Goal: Information Seeking & Learning: Learn about a topic

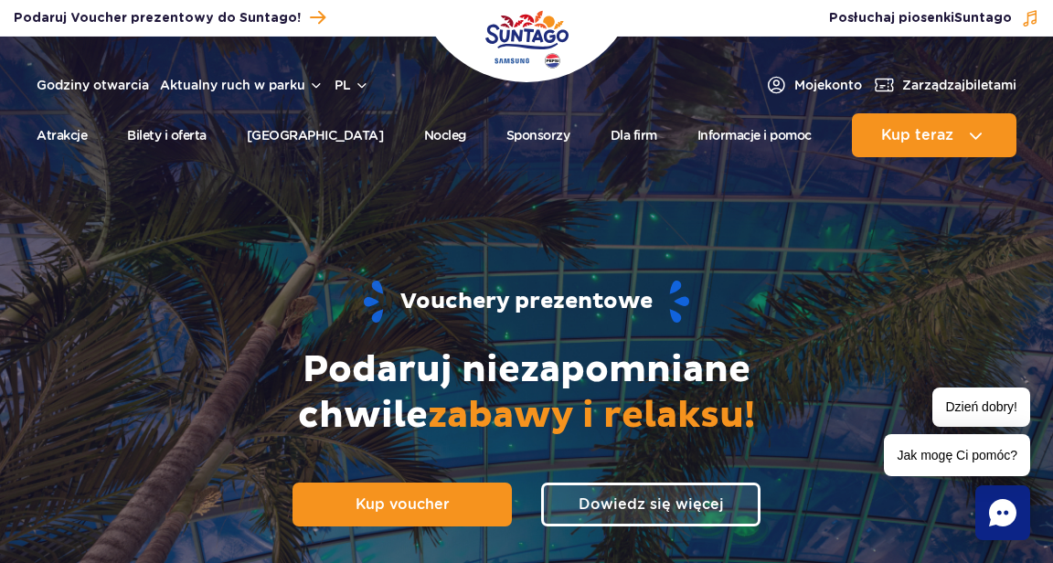
click at [684, 499] on span "Dowiedz się więcej" at bounding box center [651, 503] width 145 height 17
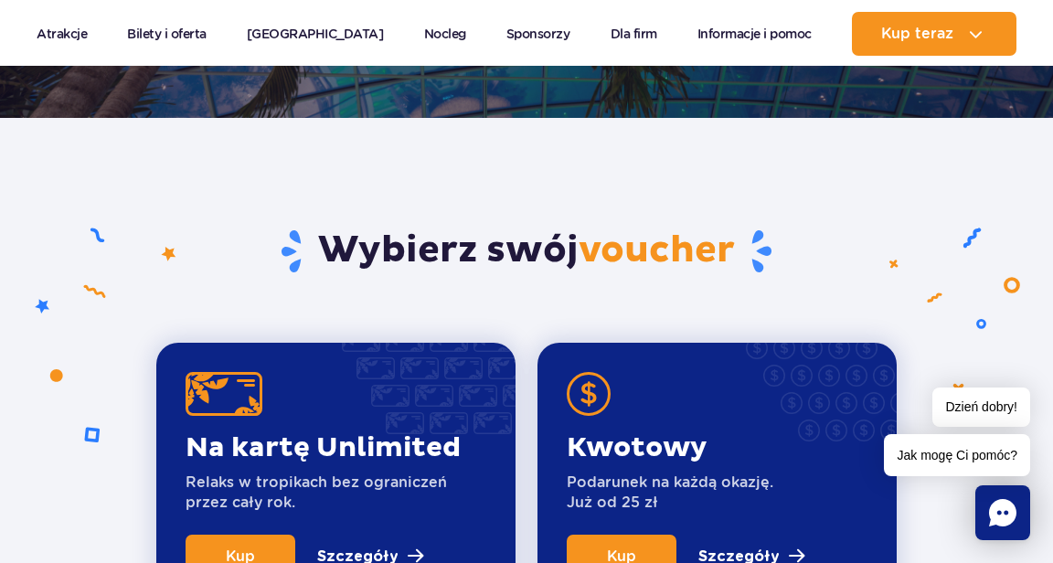
scroll to position [622, 0]
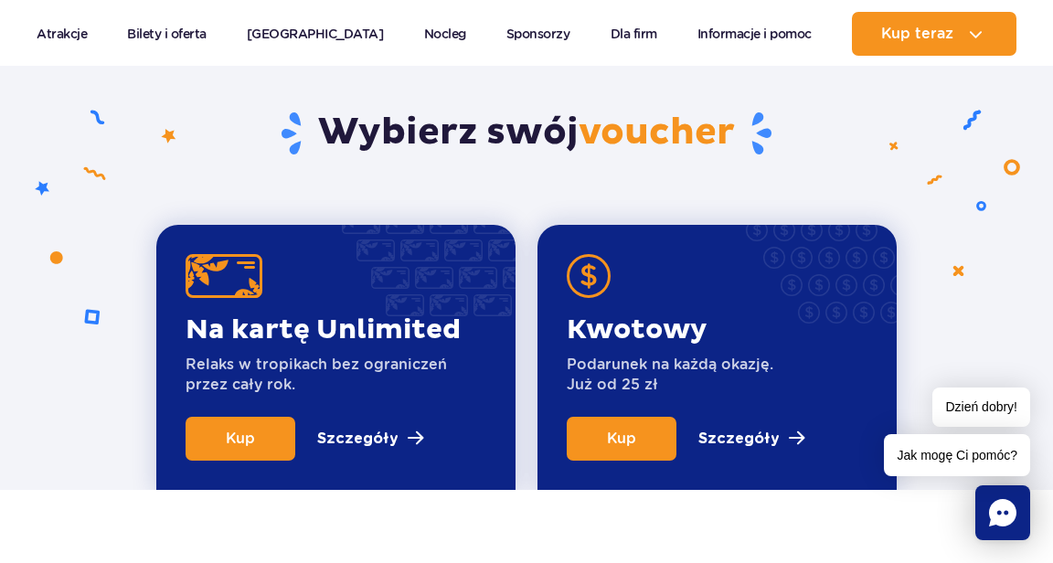
click at [733, 49] on link "Informacje i pomoc" at bounding box center [754, 34] width 114 height 44
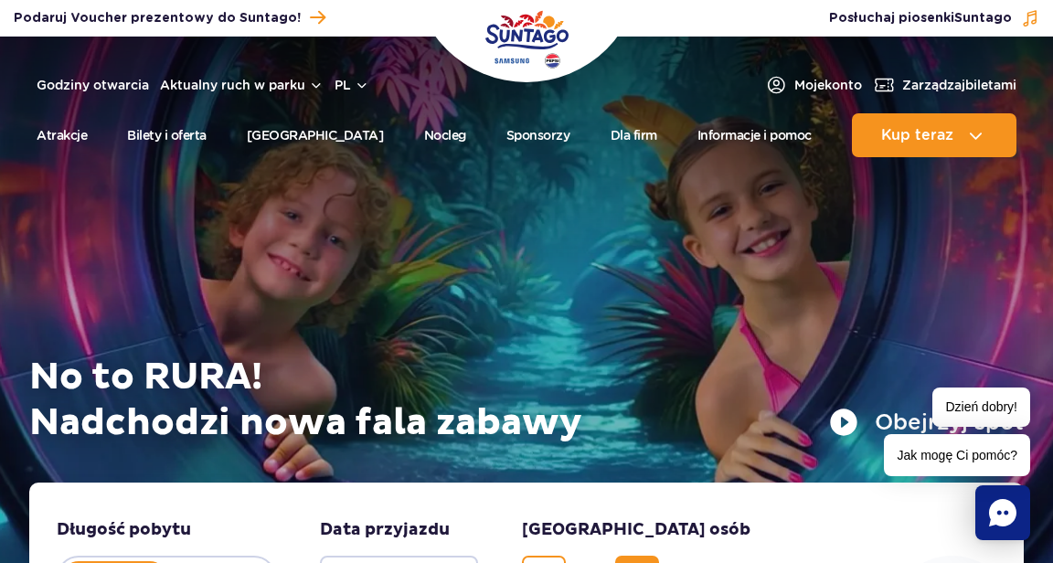
click at [165, 137] on link "Bilety i oferta" at bounding box center [167, 135] width 80 height 44
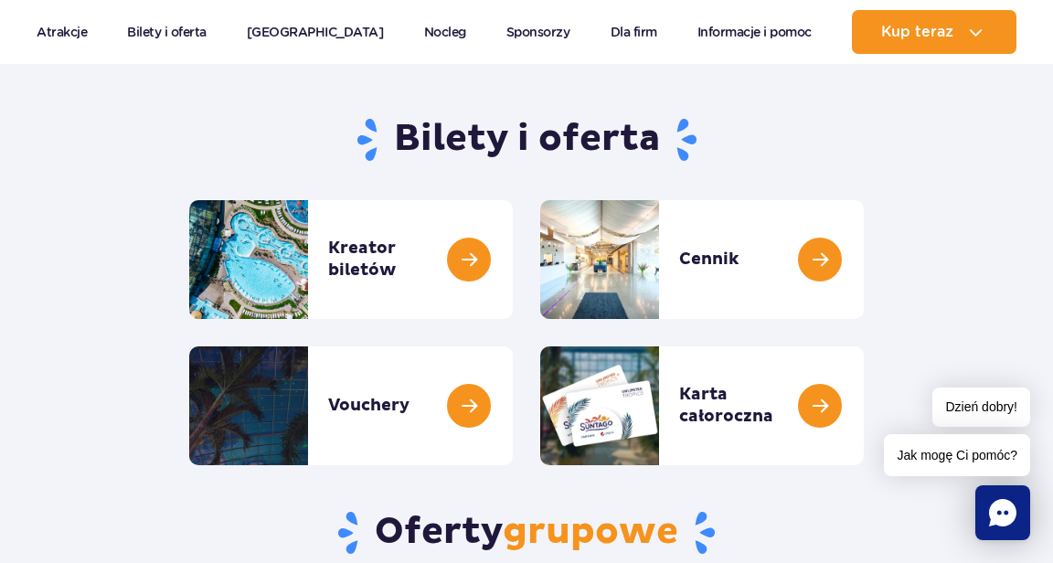
scroll to position [149, 0]
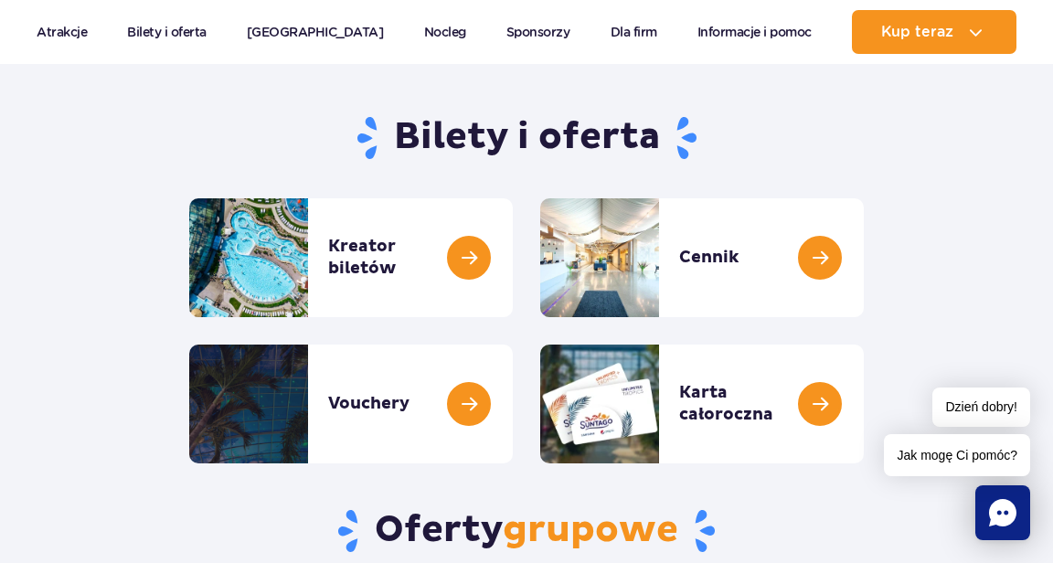
click at [513, 405] on link at bounding box center [513, 404] width 0 height 119
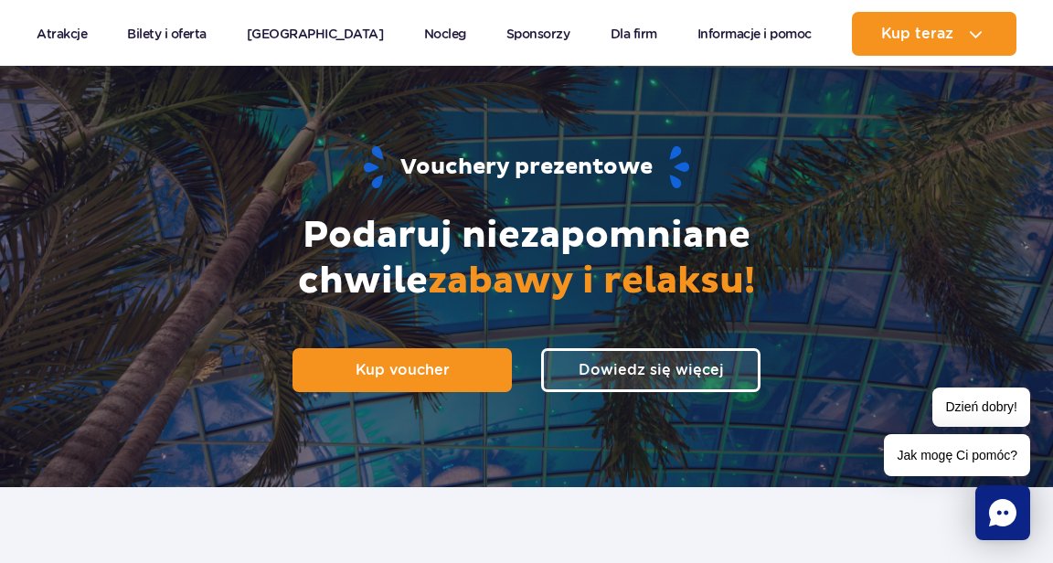
scroll to position [137, 0]
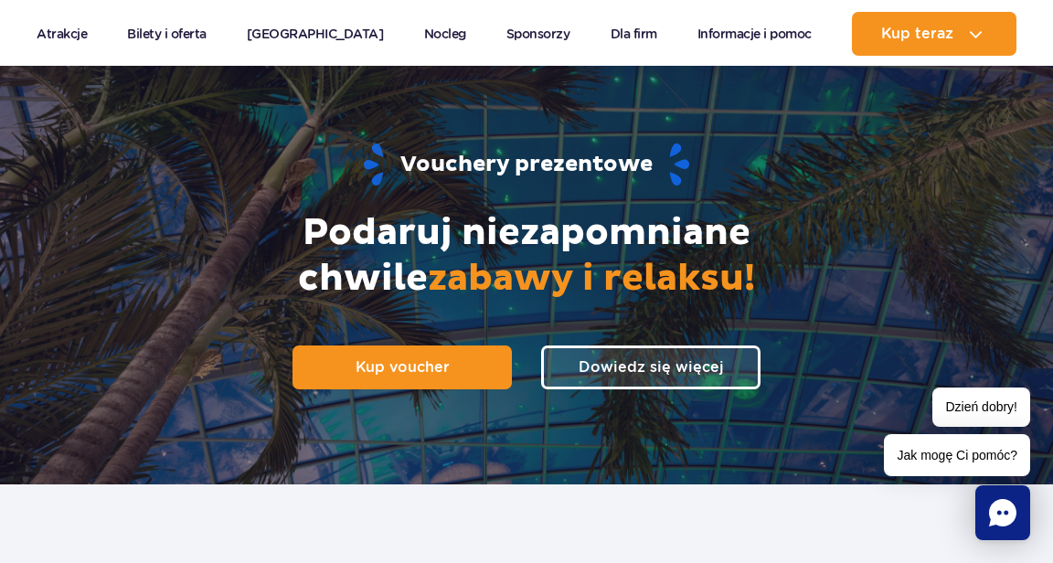
click at [676, 360] on span "Dowiedz się więcej" at bounding box center [651, 366] width 145 height 17
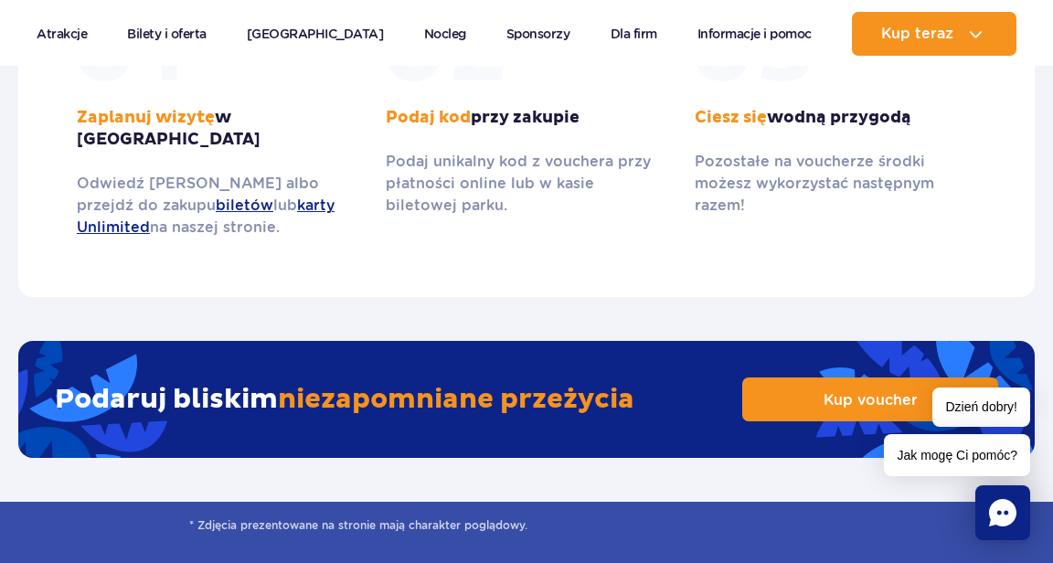
scroll to position [2838, 0]
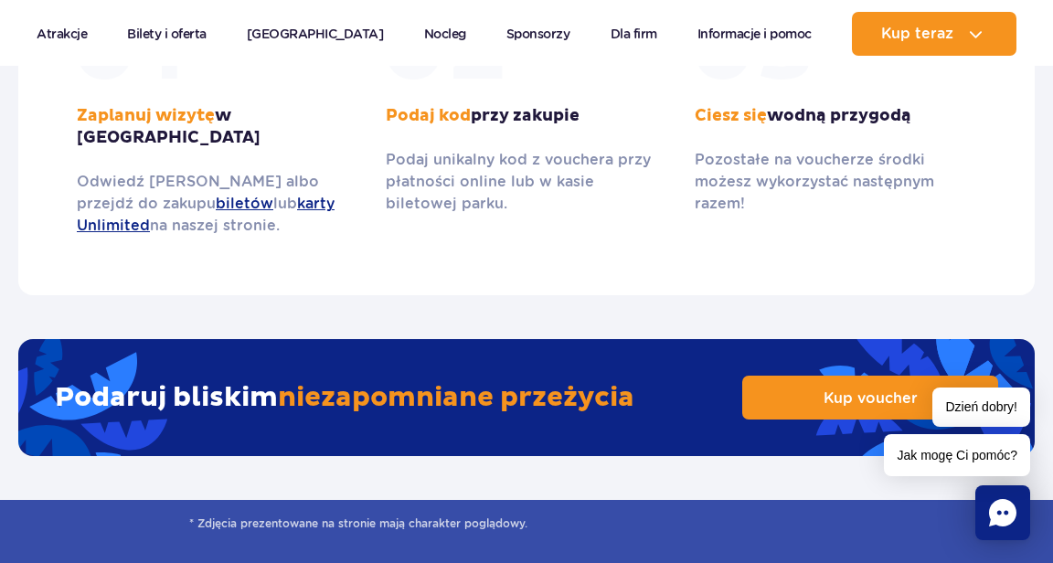
click at [996, 527] on icon "Chat" at bounding box center [1002, 512] width 27 height 27
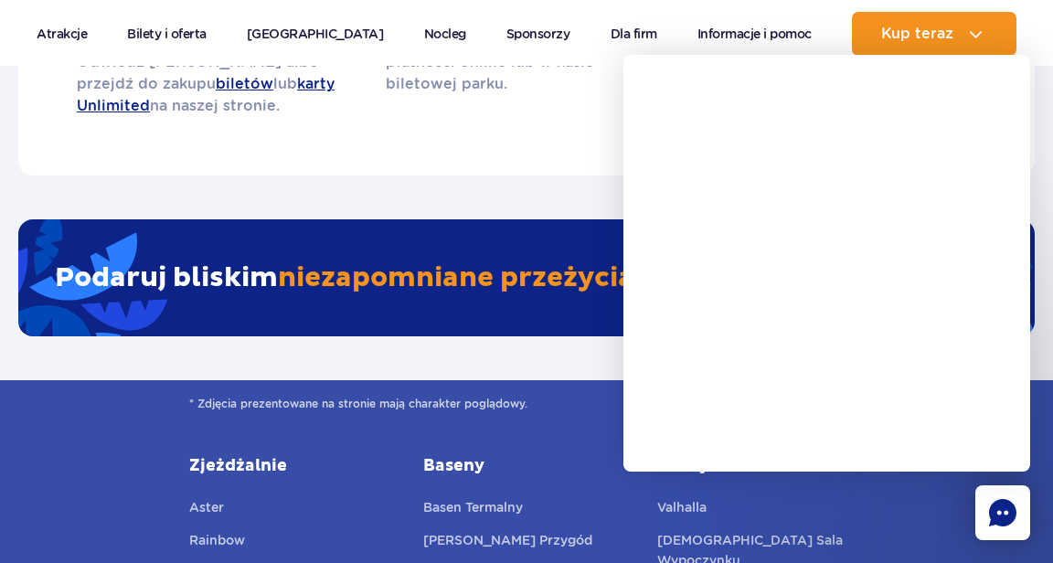
scroll to position [2960, 0]
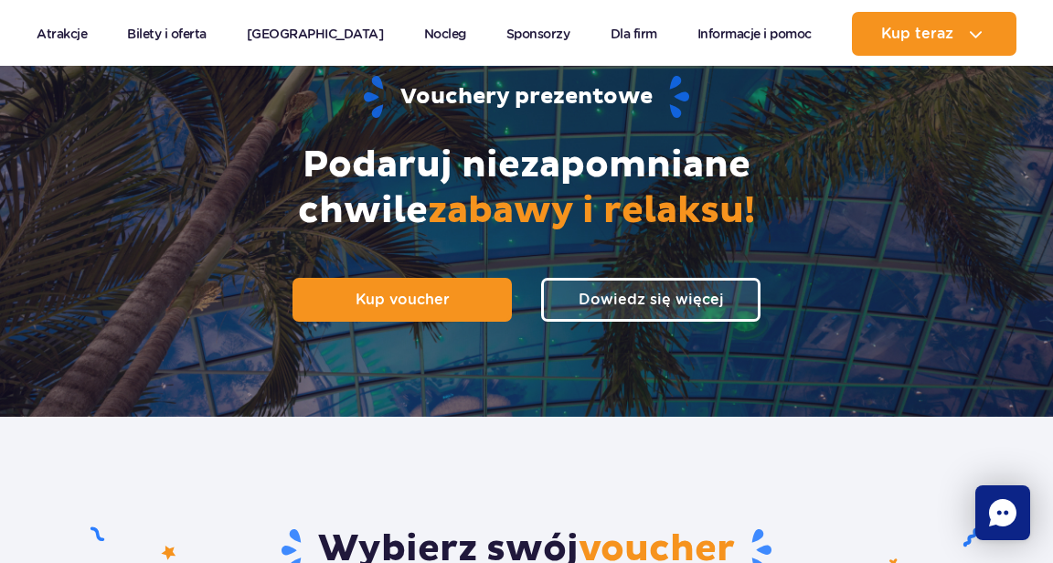
scroll to position [0, 0]
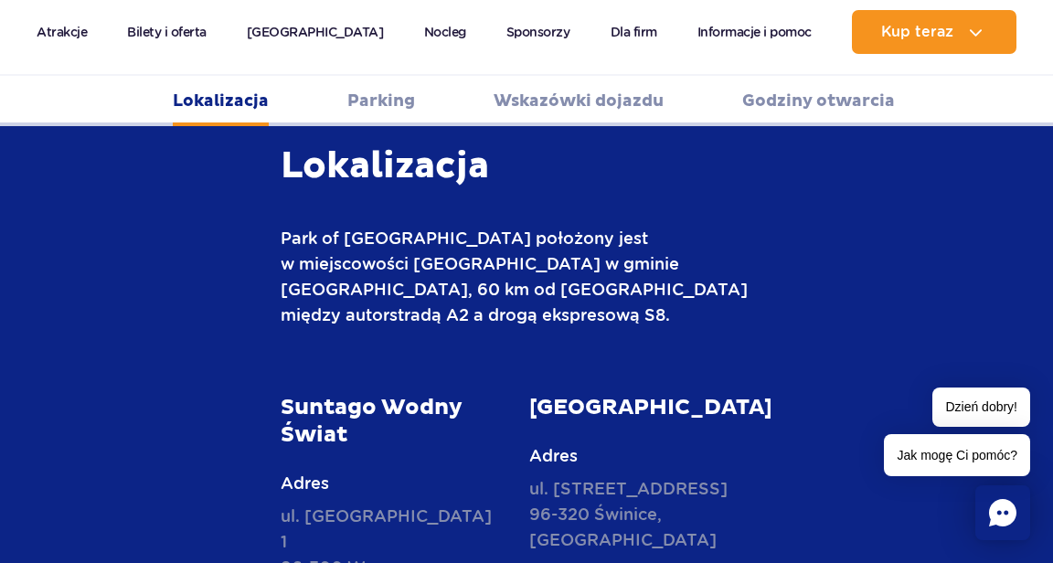
scroll to position [623, 0]
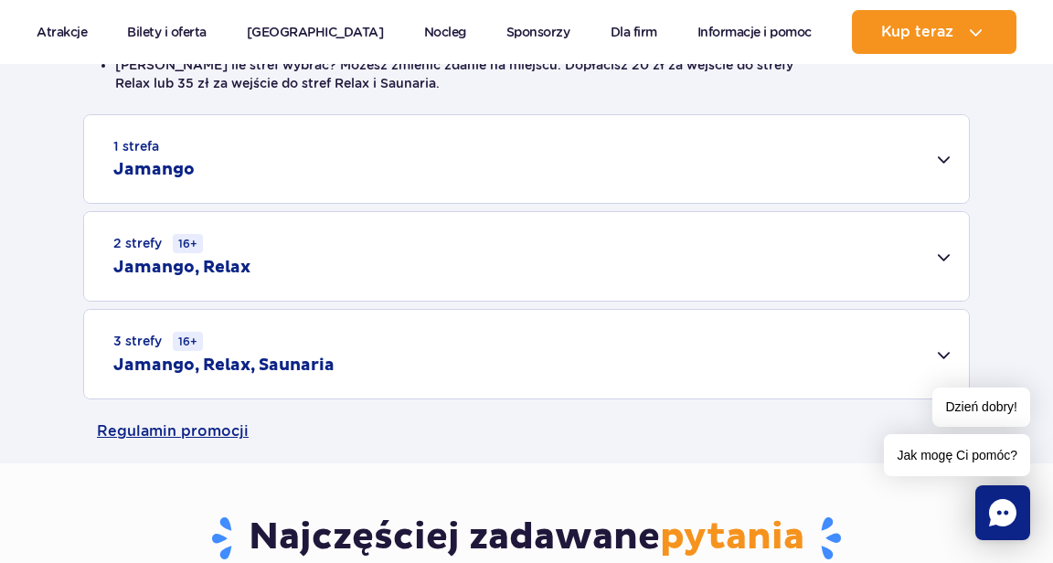
scroll to position [565, 0]
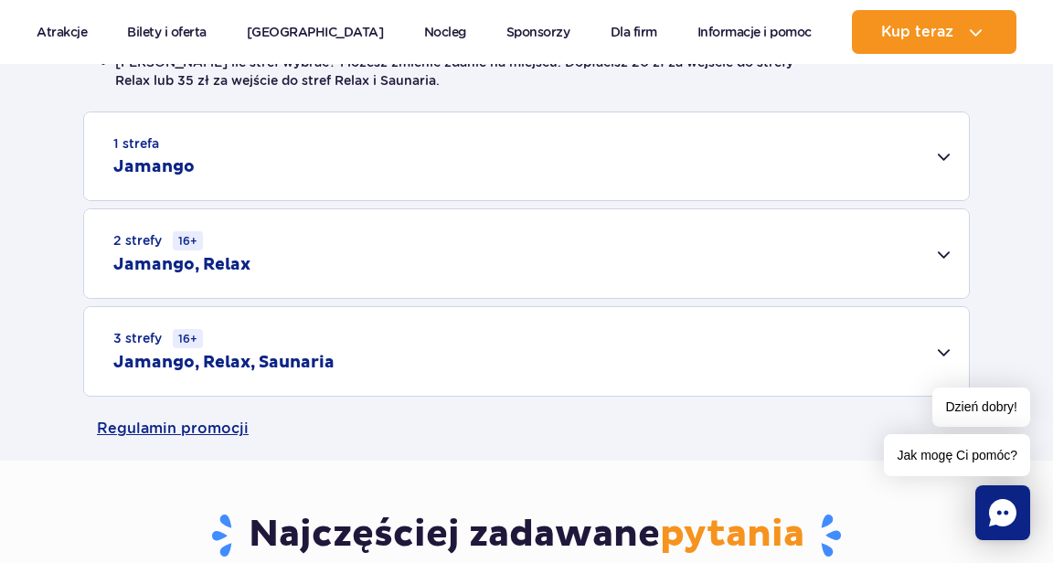
click at [953, 356] on div "3 strefy 16+ Jamango, Relax, Saunaria" at bounding box center [526, 351] width 885 height 89
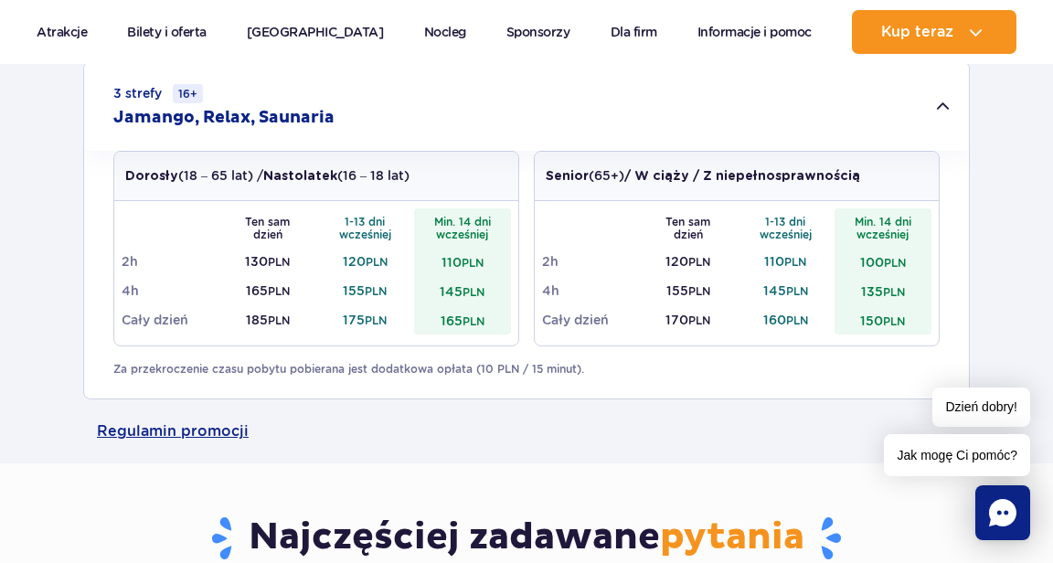
scroll to position [810, 0]
click at [1018, 209] on div "1 strefa Jamango Dorosły (18 – 65 lat) / Nastolatek (16 – 18 lat) Ten sam dzień…" at bounding box center [526, 133] width 1053 height 533
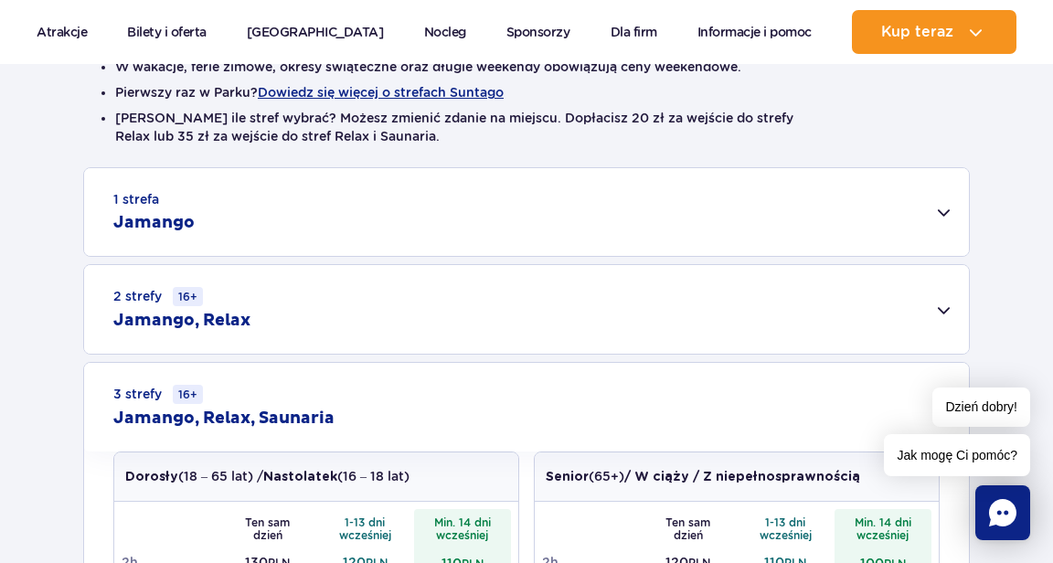
scroll to position [0, 0]
